Goal: Transaction & Acquisition: Purchase product/service

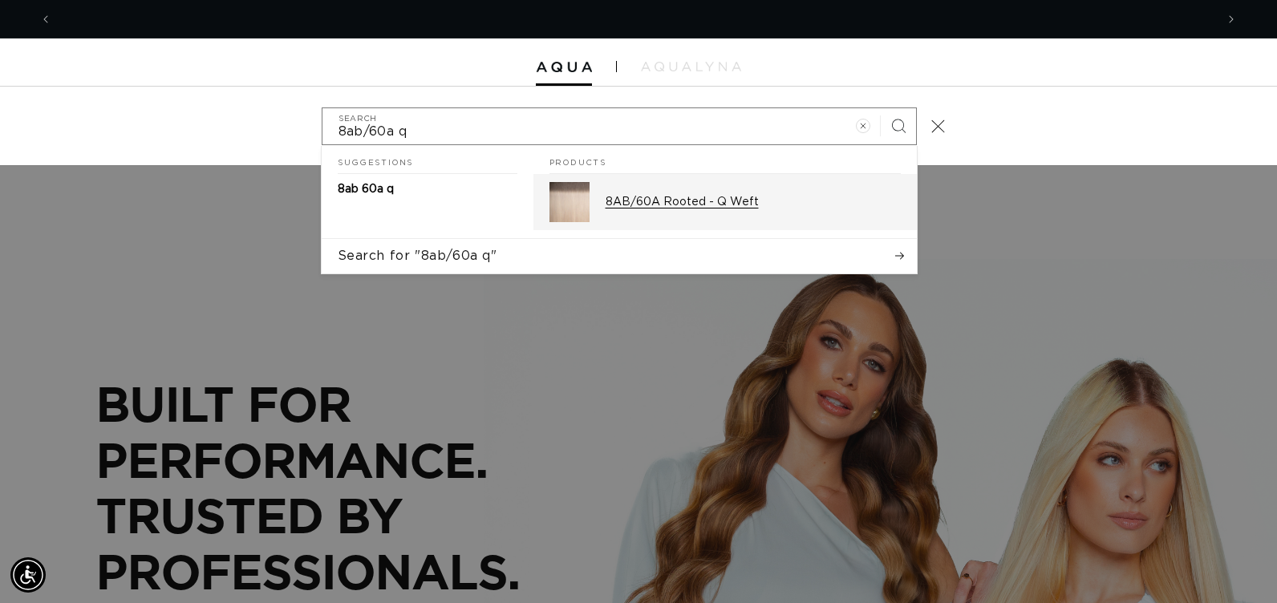
scroll to position [0, 1163]
type input "8ab/60a q"
click at [628, 198] on p "8AB/60A Rooted - Q Weft" at bounding box center [753, 202] width 295 height 14
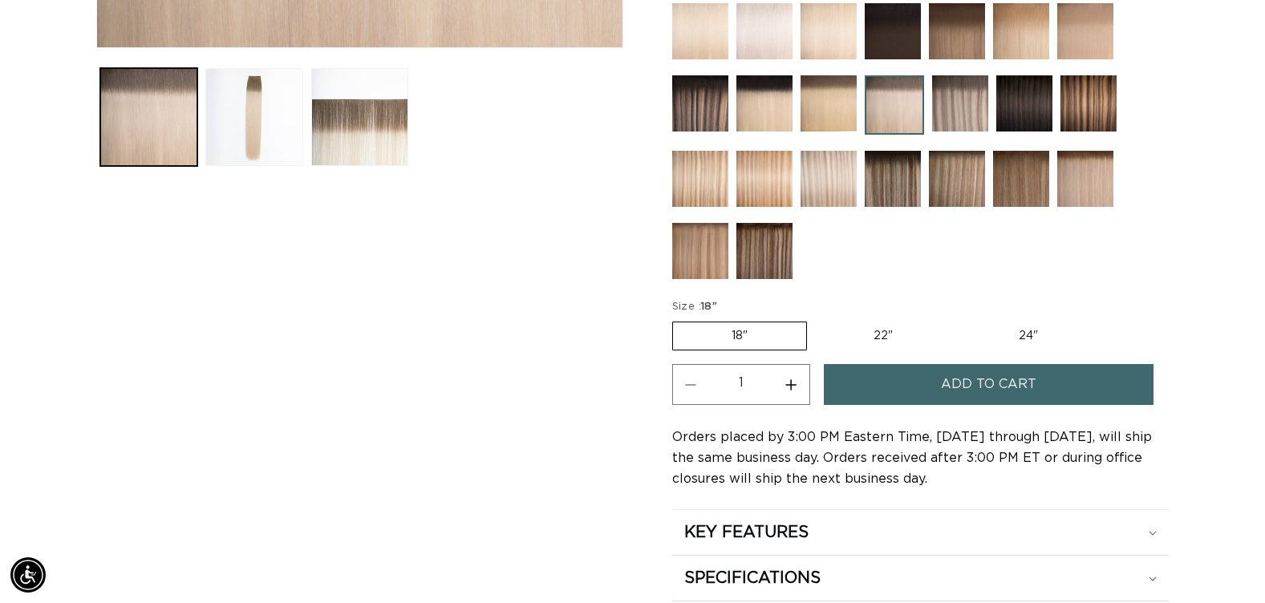
scroll to position [0, 1151]
click at [795, 386] on button "Increase quantity for 8AB/60A Rooted - Q Weft" at bounding box center [791, 384] width 36 height 41
type input "2"
click at [908, 385] on button "Add to cart" at bounding box center [989, 384] width 330 height 41
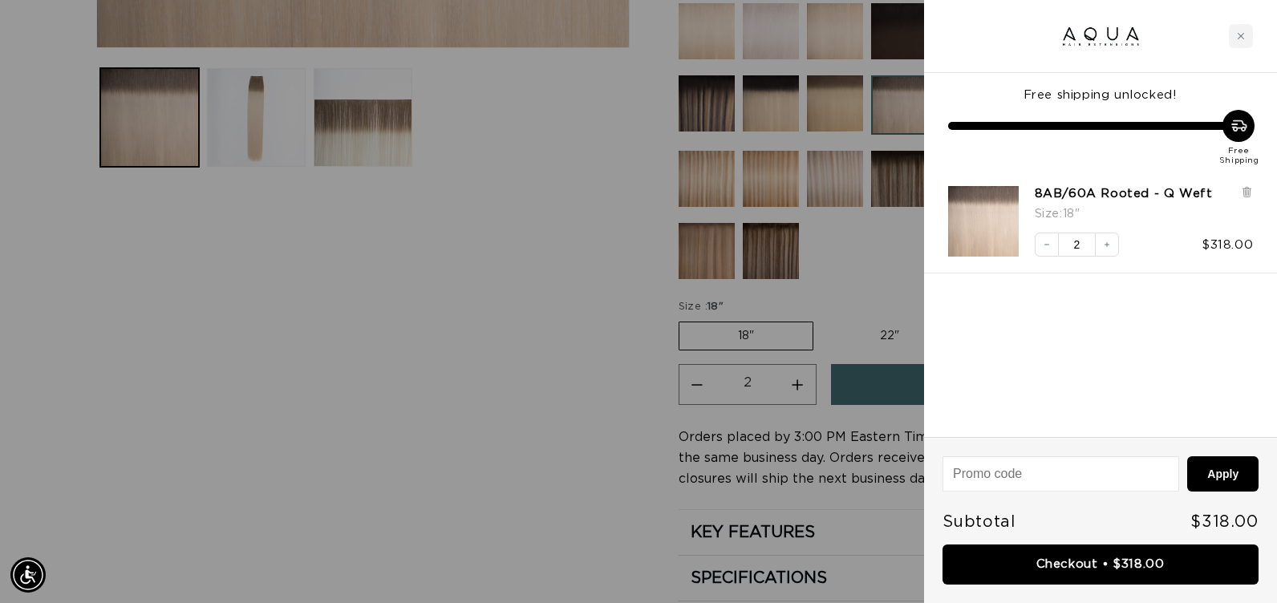
scroll to position [0, 0]
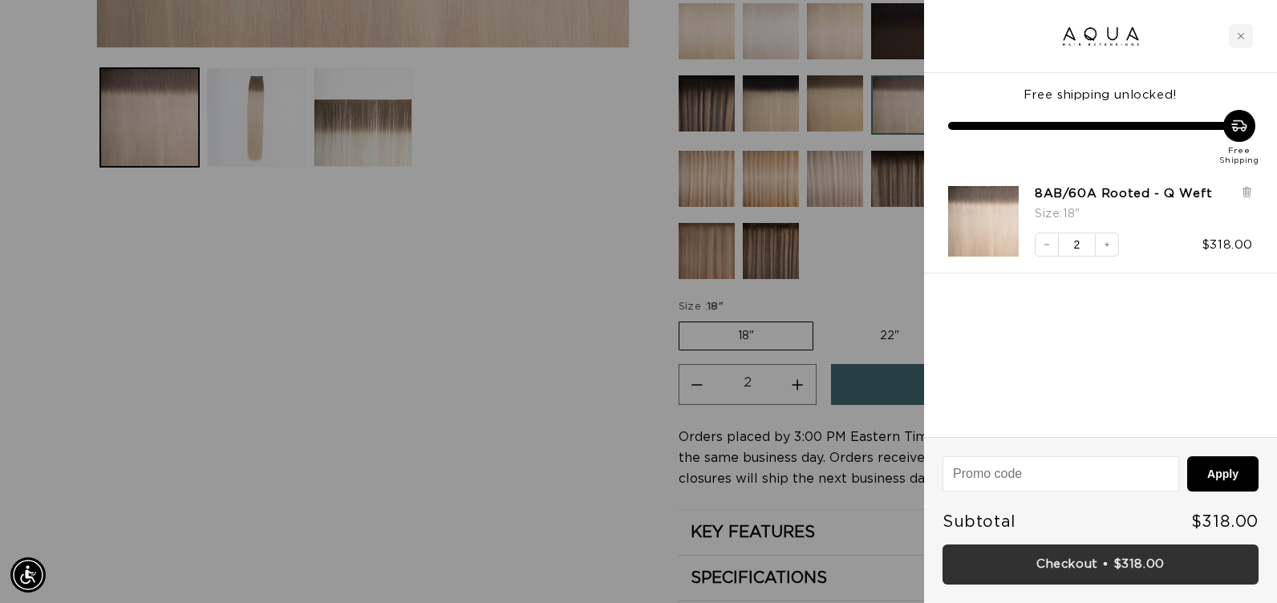
click at [1055, 561] on link "Checkout • $318.00" at bounding box center [1100, 565] width 316 height 41
